Goal: Task Accomplishment & Management: Use online tool/utility

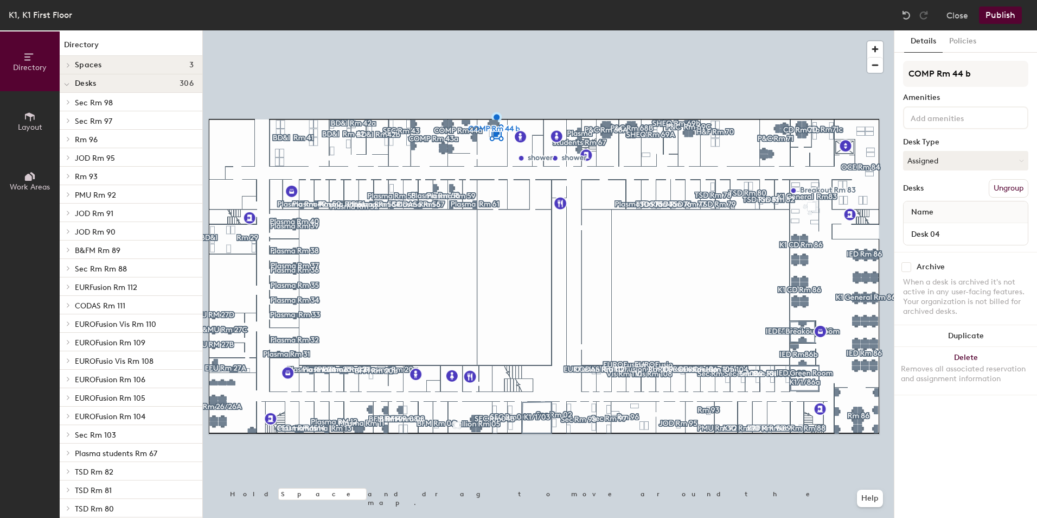
click at [908, 267] on input "checkbox" at bounding box center [907, 267] width 10 height 10
checkbox input "true"
click at [910, 266] on input "checkbox" at bounding box center [907, 267] width 10 height 10
checkbox input "true"
click at [908, 266] on input "checkbox" at bounding box center [907, 267] width 10 height 10
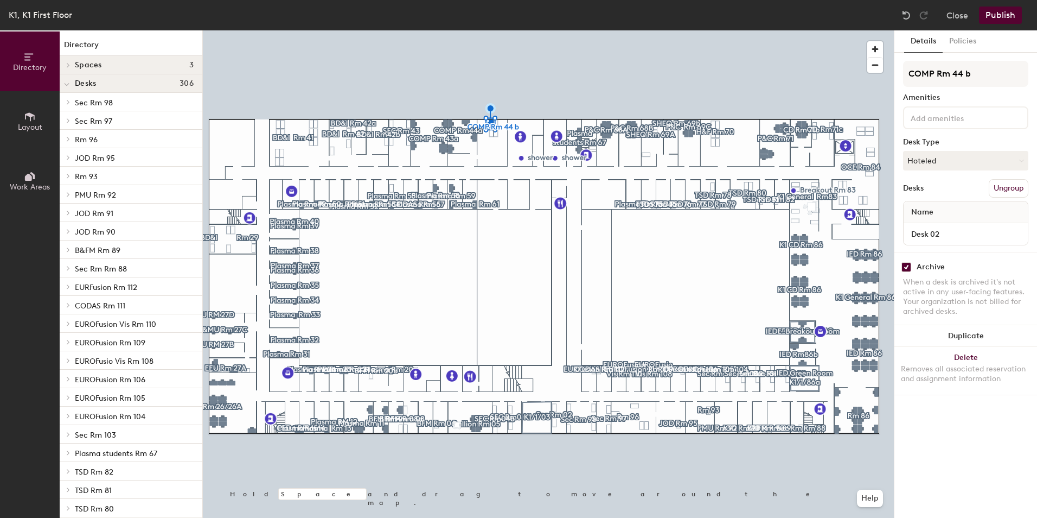
checkbox input "true"
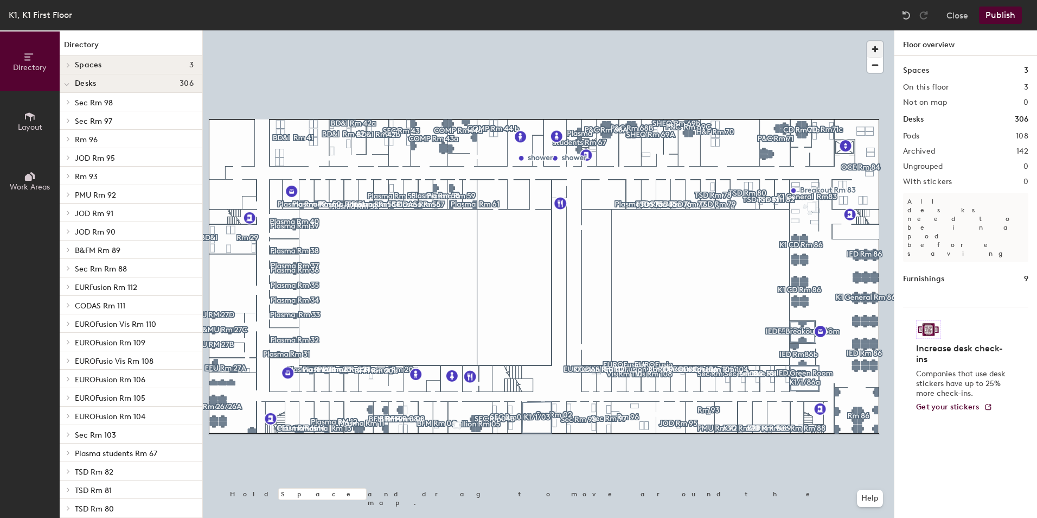
click at [875, 44] on span "button" at bounding box center [875, 49] width 16 height 16
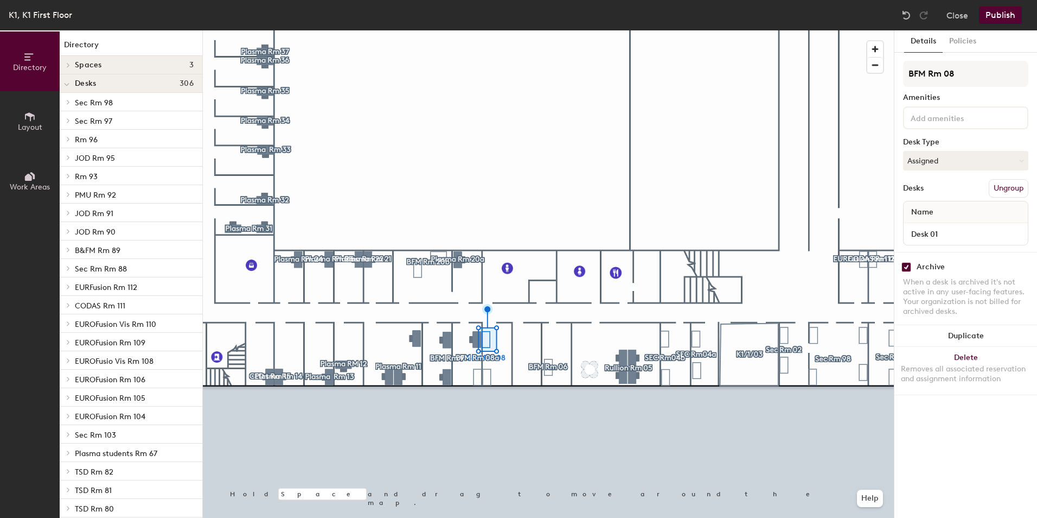
click at [908, 271] on input "checkbox" at bounding box center [907, 267] width 10 height 10
checkbox input "false"
click at [910, 265] on input "checkbox" at bounding box center [907, 267] width 10 height 10
checkbox input "false"
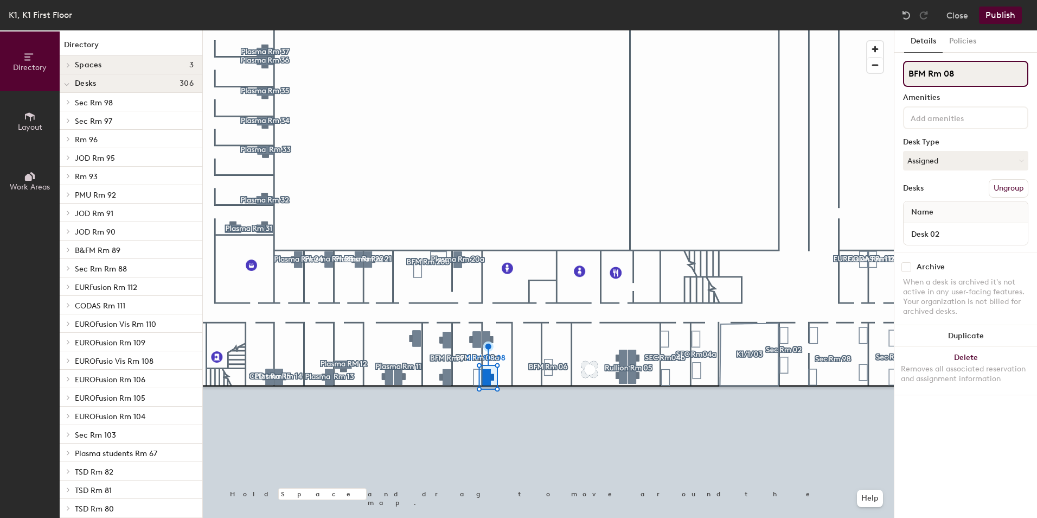
click at [890, 79] on div "Directory Layout Work Areas Directory Spaces 3 IED - Breakout Room IED Green Ro…" at bounding box center [518, 273] width 1037 height 487
type input "CD Rm 08"
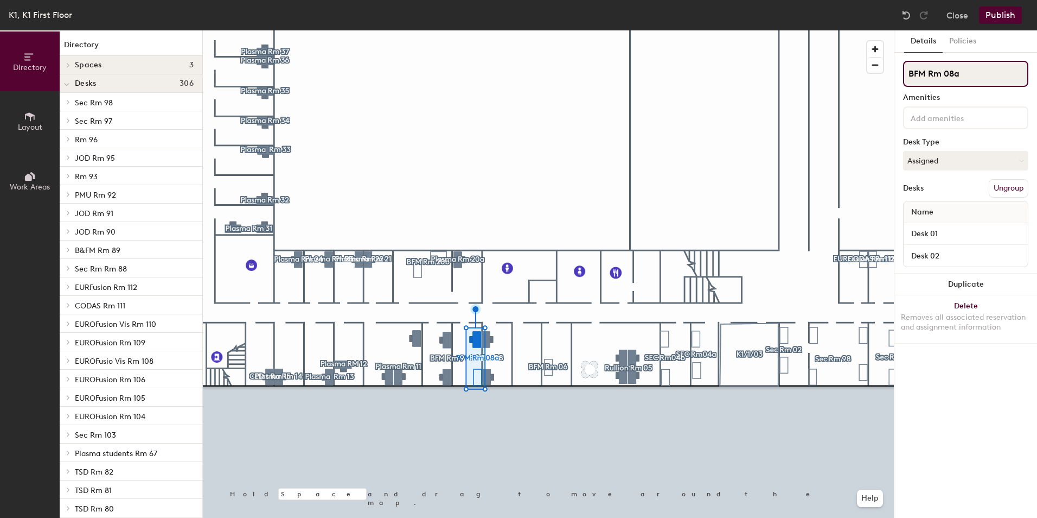
drag, startPoint x: 924, startPoint y: 73, endPoint x: 910, endPoint y: 73, distance: 14.7
click at [910, 73] on input "BFM Rm 08a" at bounding box center [965, 74] width 125 height 26
type input "CD Rm 08a"
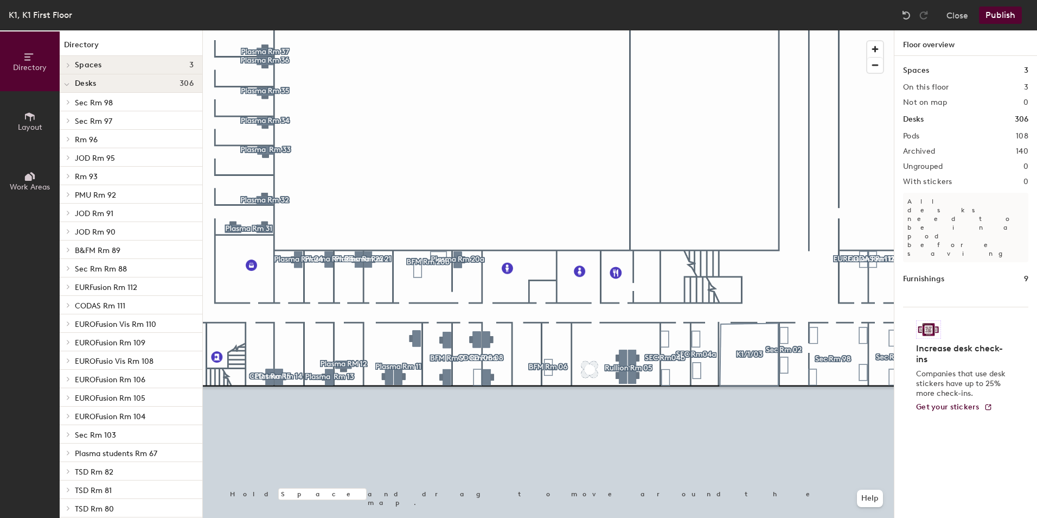
click at [489, 30] on div at bounding box center [548, 30] width 691 height 0
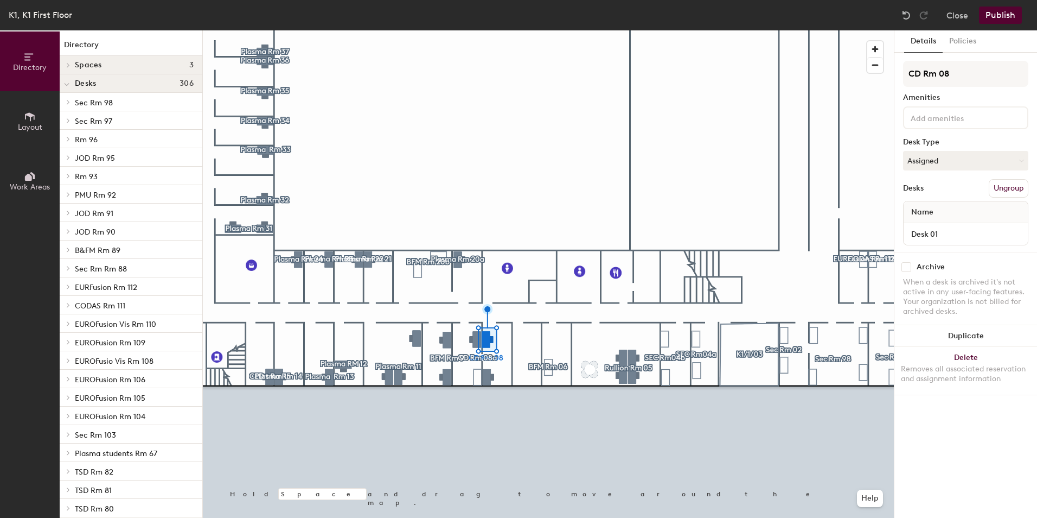
click at [909, 265] on input "checkbox" at bounding box center [907, 267] width 10 height 10
checkbox input "true"
click at [906, 266] on input "checkbox" at bounding box center [907, 267] width 10 height 10
checkbox input "false"
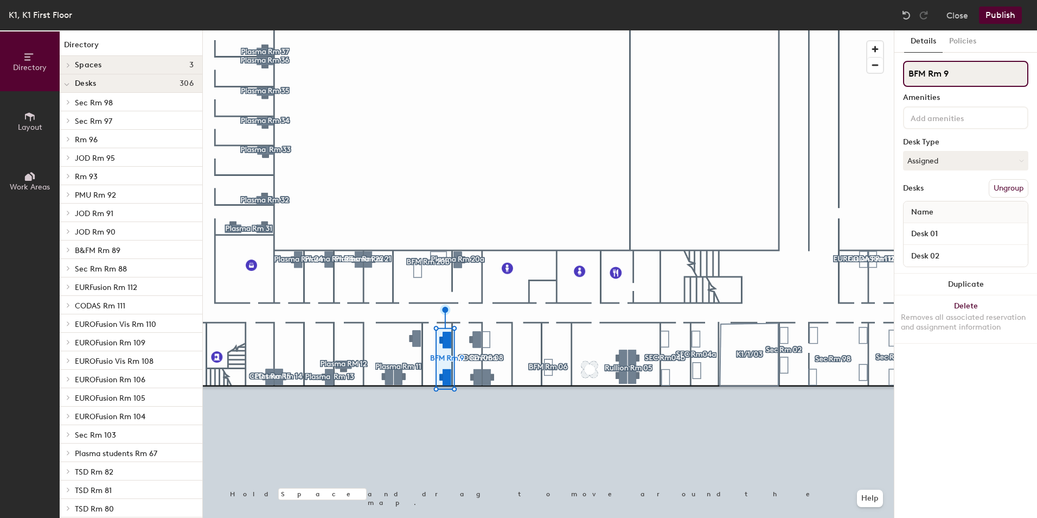
drag, startPoint x: 925, startPoint y: 71, endPoint x: 895, endPoint y: 68, distance: 30.5
click at [895, 68] on div "Details Policies BFM Rm 9 Amenities Desk Type Assigned Desks Ungroup Name Desk …" at bounding box center [966, 273] width 143 height 487
type input "CD Rm 9"
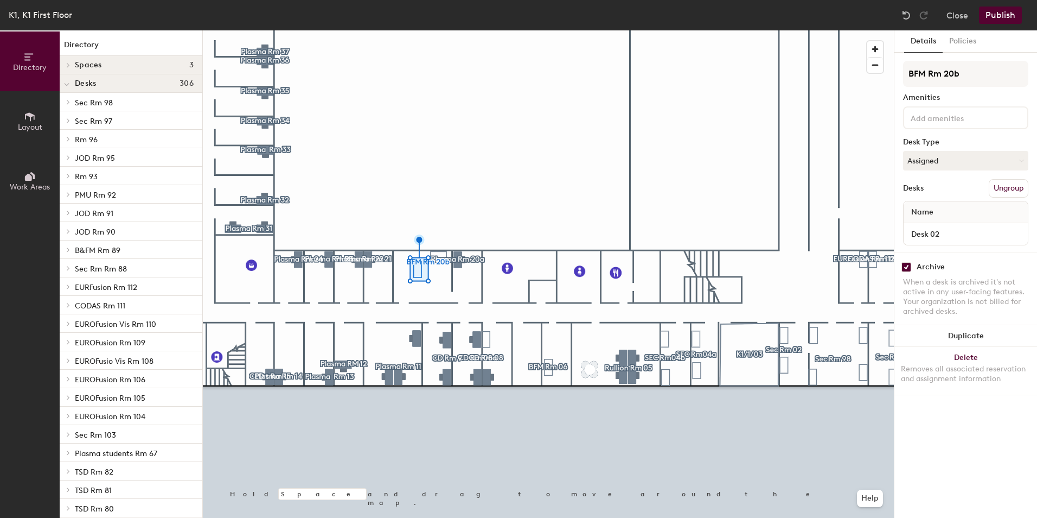
click at [904, 267] on input "checkbox" at bounding box center [907, 267] width 10 height 10
checkbox input "false"
click at [907, 265] on input "checkbox" at bounding box center [907, 267] width 10 height 10
checkbox input "false"
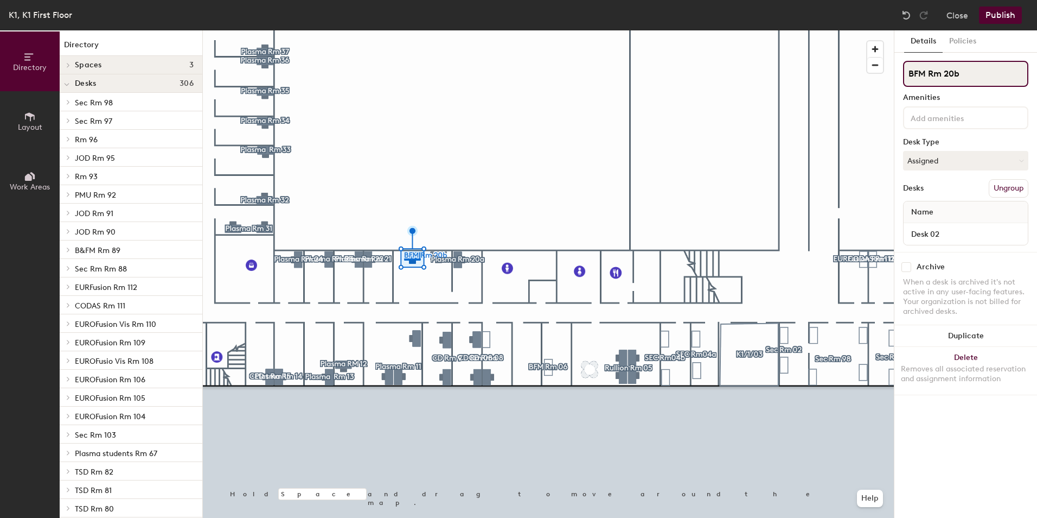
drag, startPoint x: 924, startPoint y: 70, endPoint x: 899, endPoint y: 76, distance: 25.3
click at [899, 76] on div "Details Policies BFM Rm 20b Amenities Desk Type Assigned Desks Ungroup Name Des…" at bounding box center [966, 273] width 143 height 487
type input "CD Rm 20b"
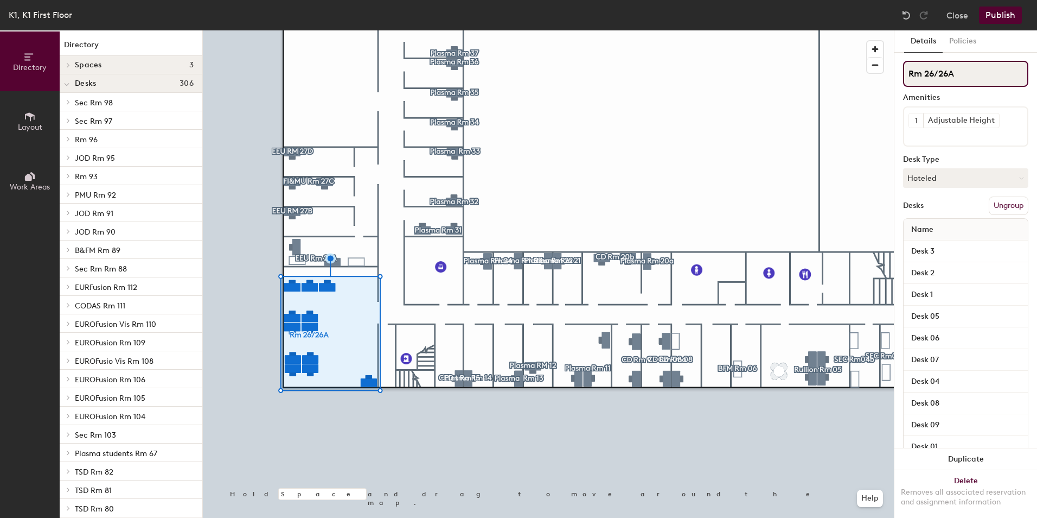
click at [907, 76] on input "Rm 26/26A" at bounding box center [965, 74] width 125 height 26
type input "CD Rm 26/26A"
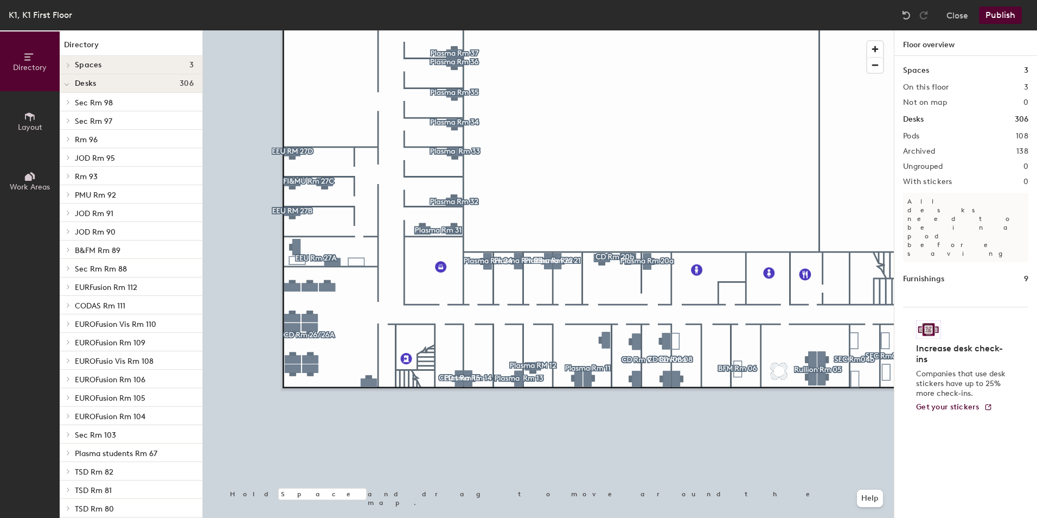
click at [992, 20] on button "Publish" at bounding box center [1000, 15] width 43 height 17
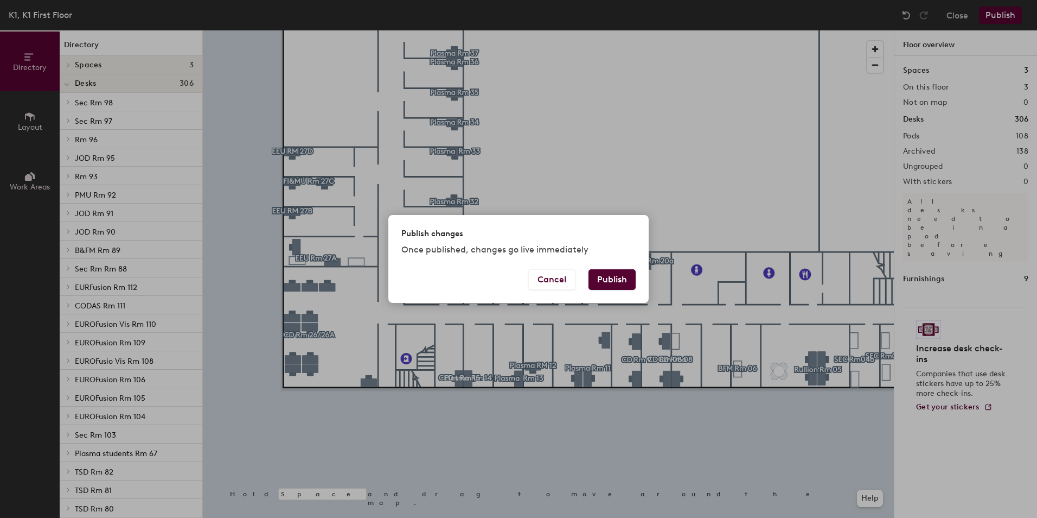
click at [614, 284] on button "Publish" at bounding box center [612, 279] width 47 height 21
